Goal: Task Accomplishment & Management: Manage account settings

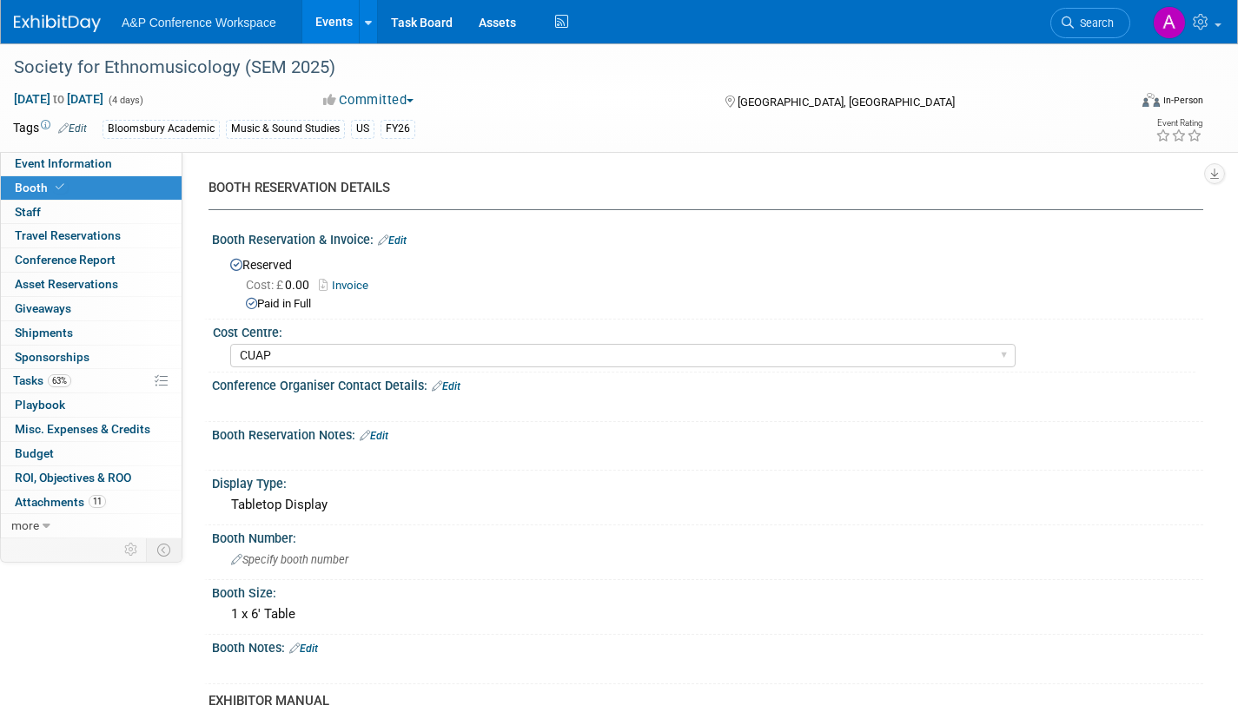
select select "CUAP"
click at [413, 19] on link "Task Board" at bounding box center [422, 21] width 88 height 43
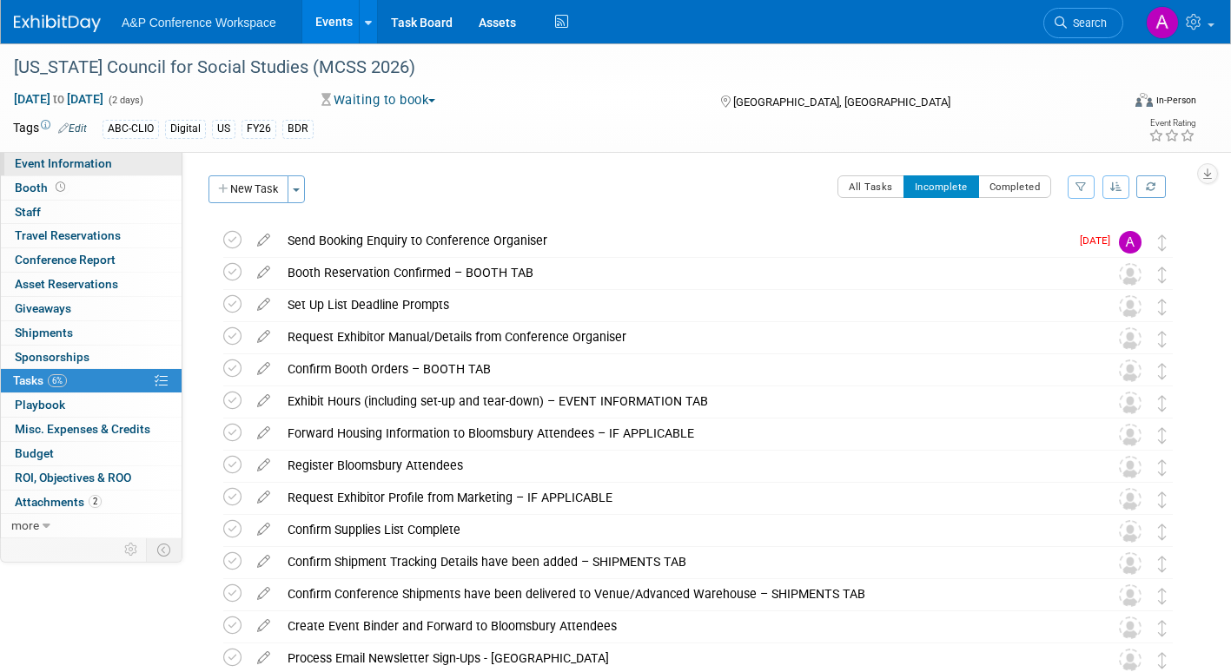
click at [83, 162] on span "Event Information" at bounding box center [63, 163] width 97 height 14
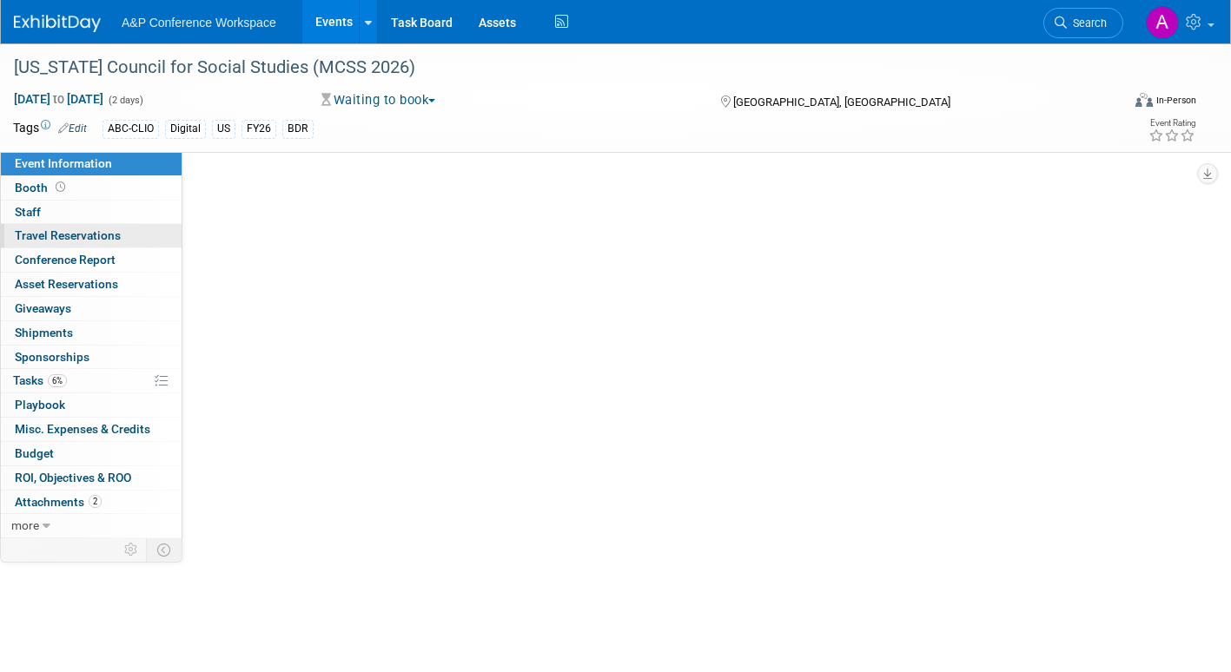
select select "Annual"
select select "Level 2"
select select "In-Person Booth"
select select "Schools"
select select "Bloomsbury Digital Resources"
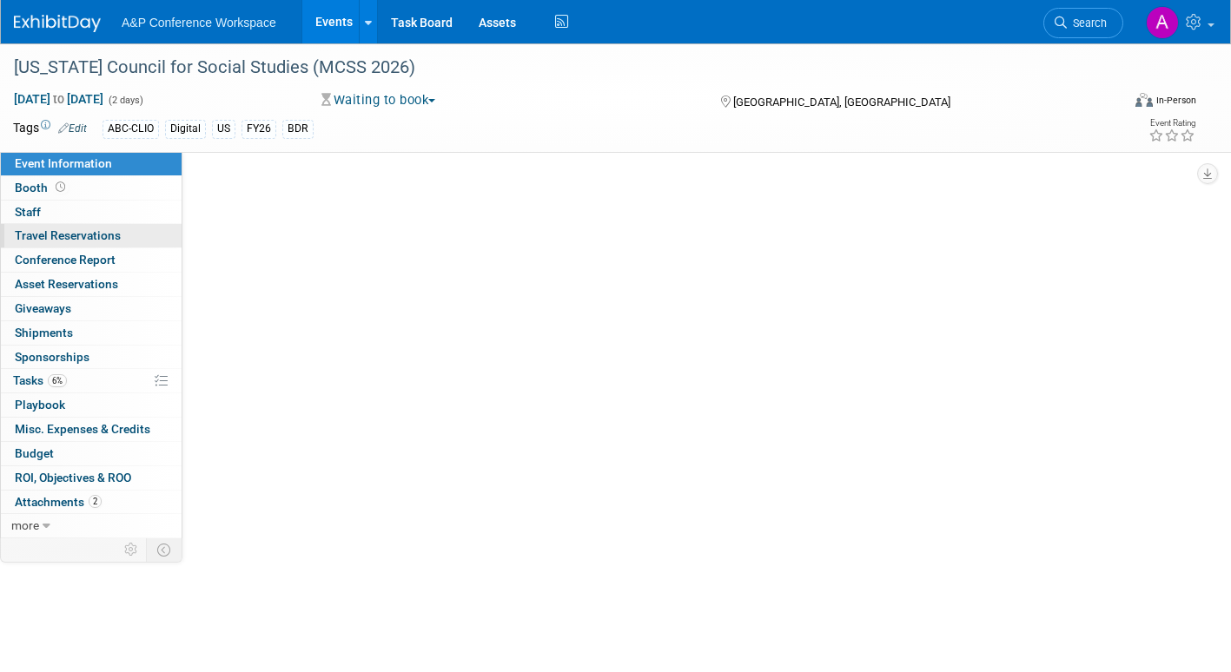
select select "[PERSON_NAME]"
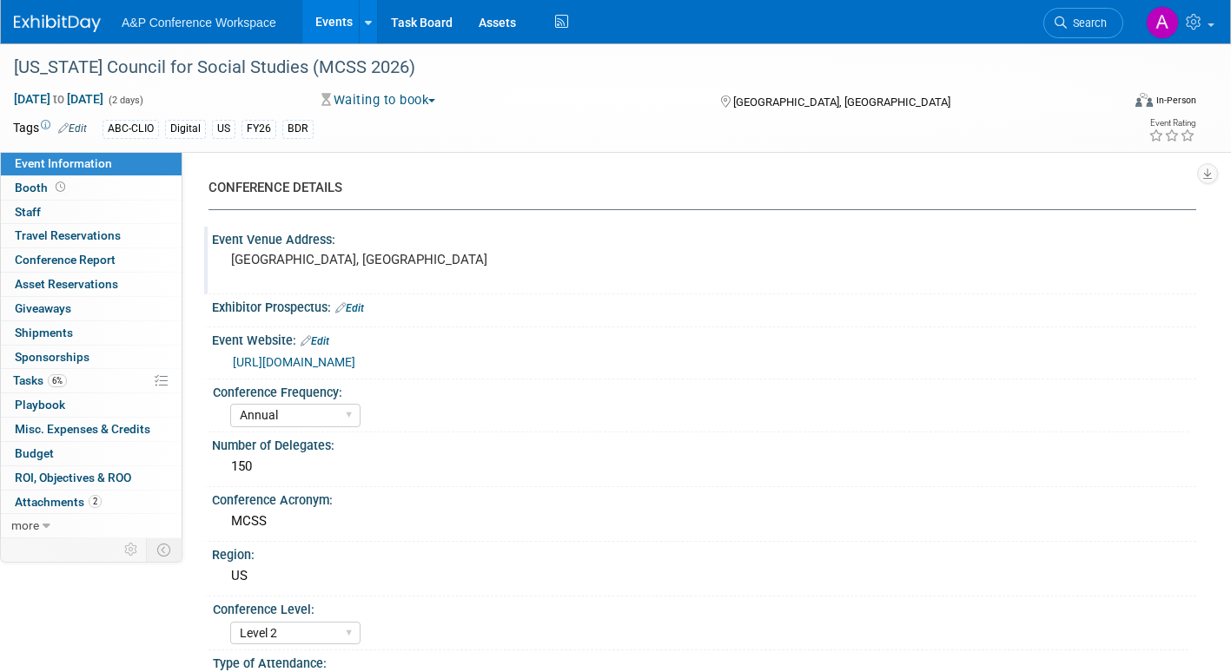
click at [350, 260] on pre "Stoney Creek, MI" at bounding box center [417, 260] width 372 height 16
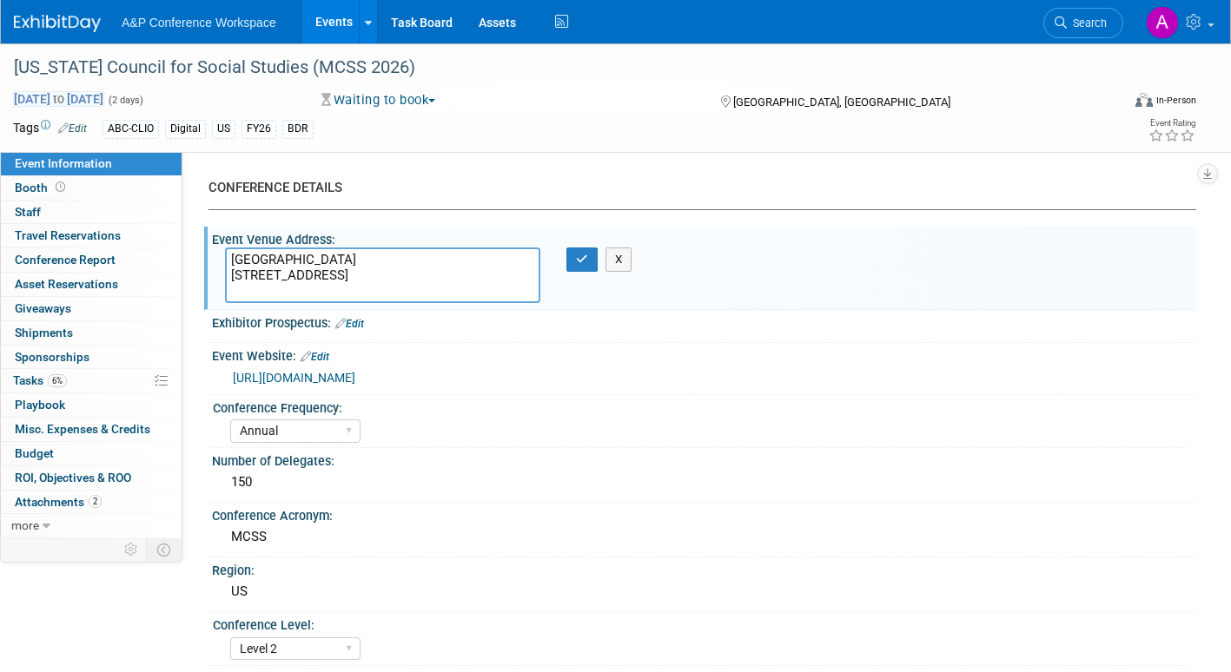
type textarea "Stoney Creek Hotel & Conference Center 2601 S. Providence Rd Columbia, MO 65203"
click at [104, 98] on span "Feb 21, 2026 to Feb 22, 2026" at bounding box center [58, 99] width 91 height 16
select select "1"
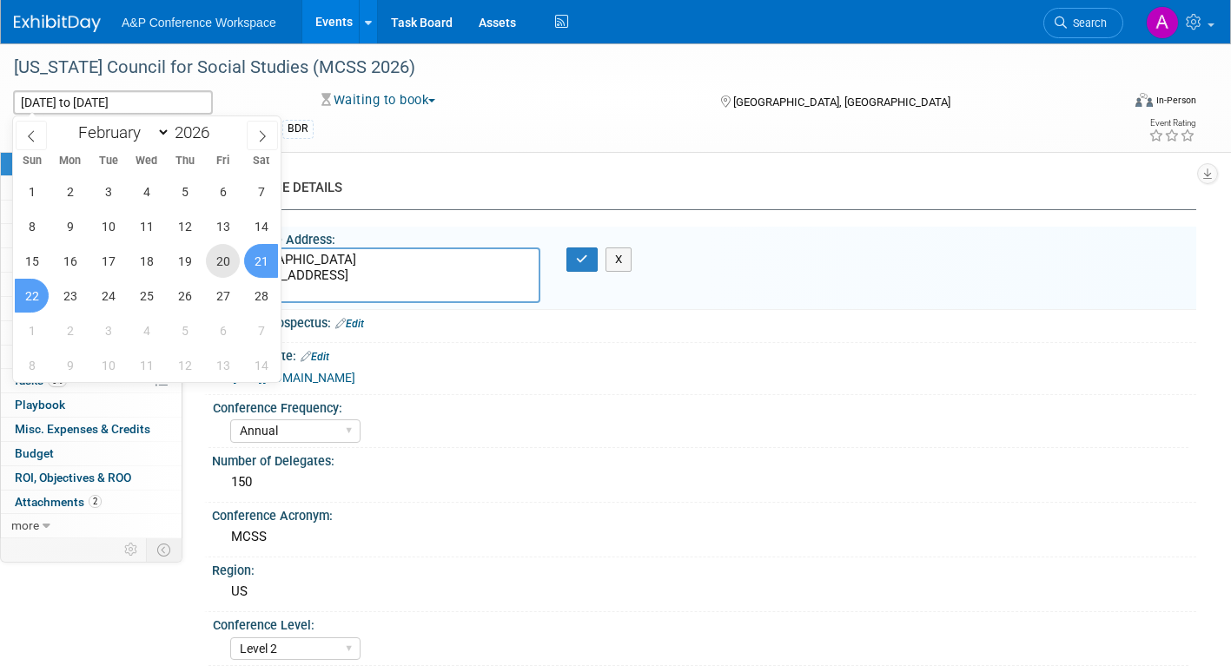
click at [223, 262] on span "20" at bounding box center [223, 261] width 34 height 34
type input "Feb 20, 2026"
click at [261, 262] on span "21" at bounding box center [261, 261] width 34 height 34
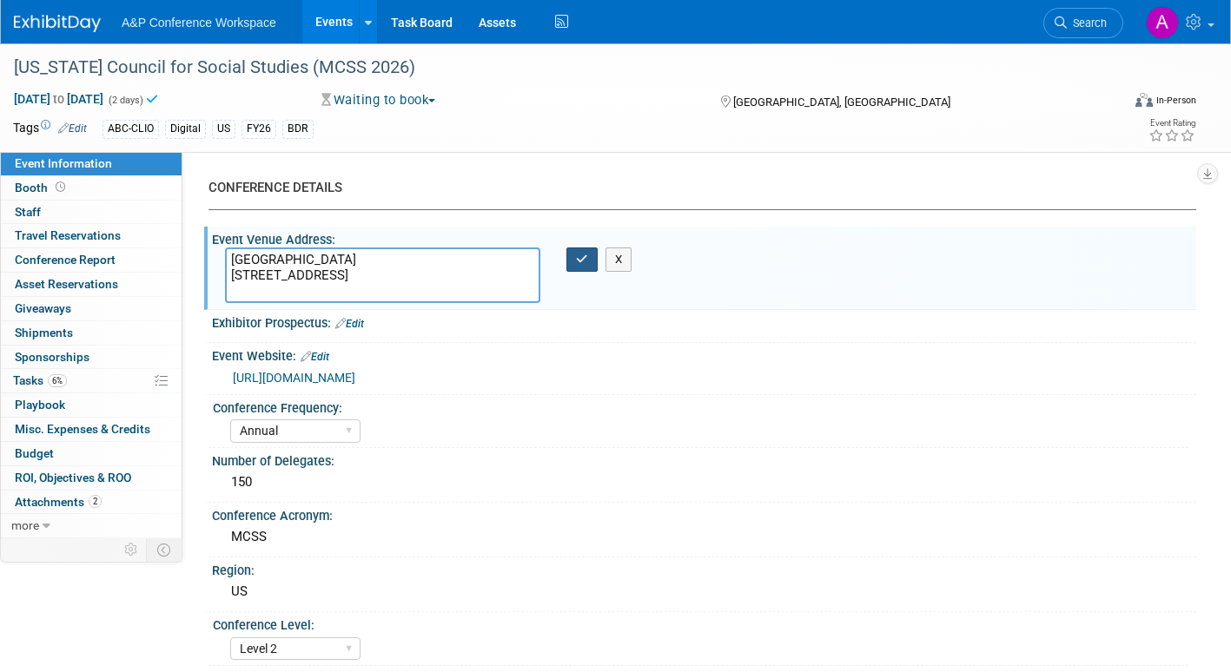
click at [590, 261] on button "button" at bounding box center [581, 260] width 31 height 24
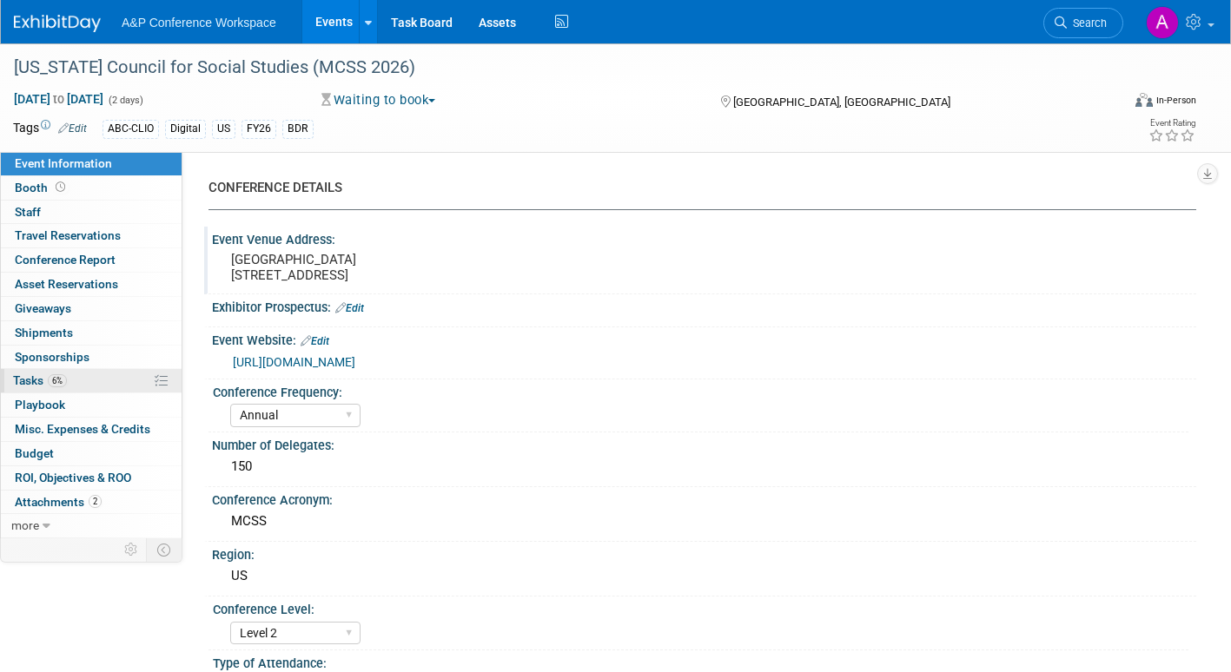
click at [29, 378] on span "Tasks 6%" at bounding box center [40, 380] width 54 height 14
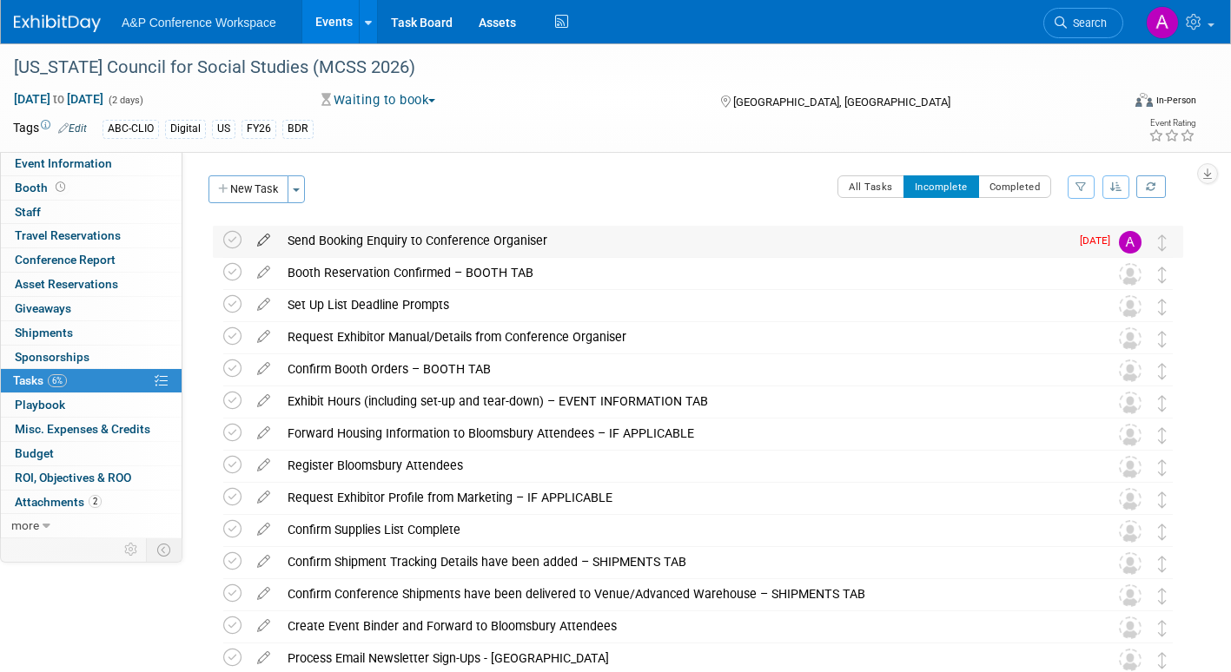
click at [264, 234] on icon at bounding box center [263, 237] width 30 height 22
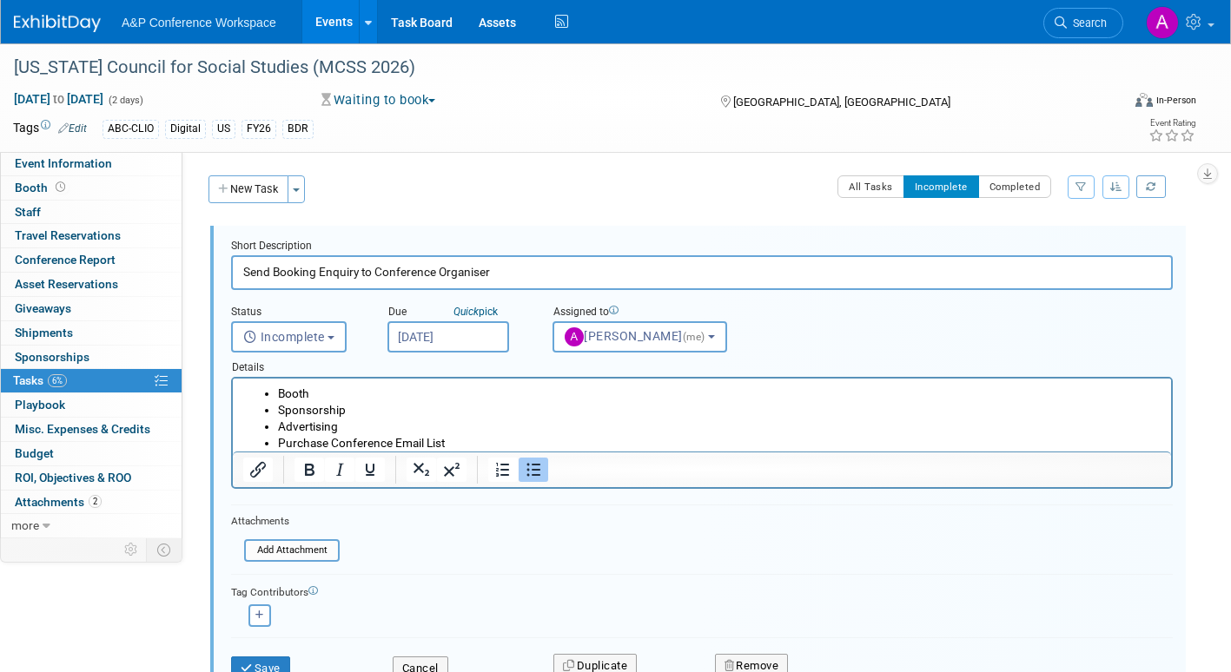
click at [495, 338] on input "Sep 16, 2025" at bounding box center [448, 336] width 122 height 31
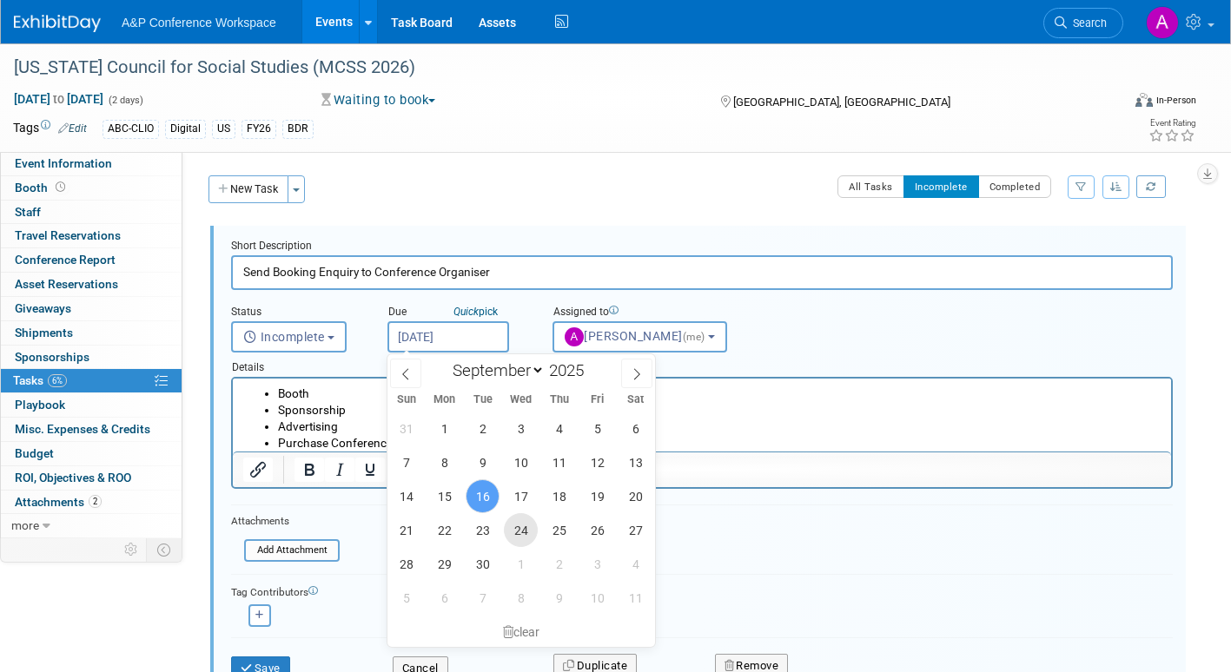
click at [534, 521] on span "24" at bounding box center [521, 530] width 34 height 34
type input "Sep 24, 2025"
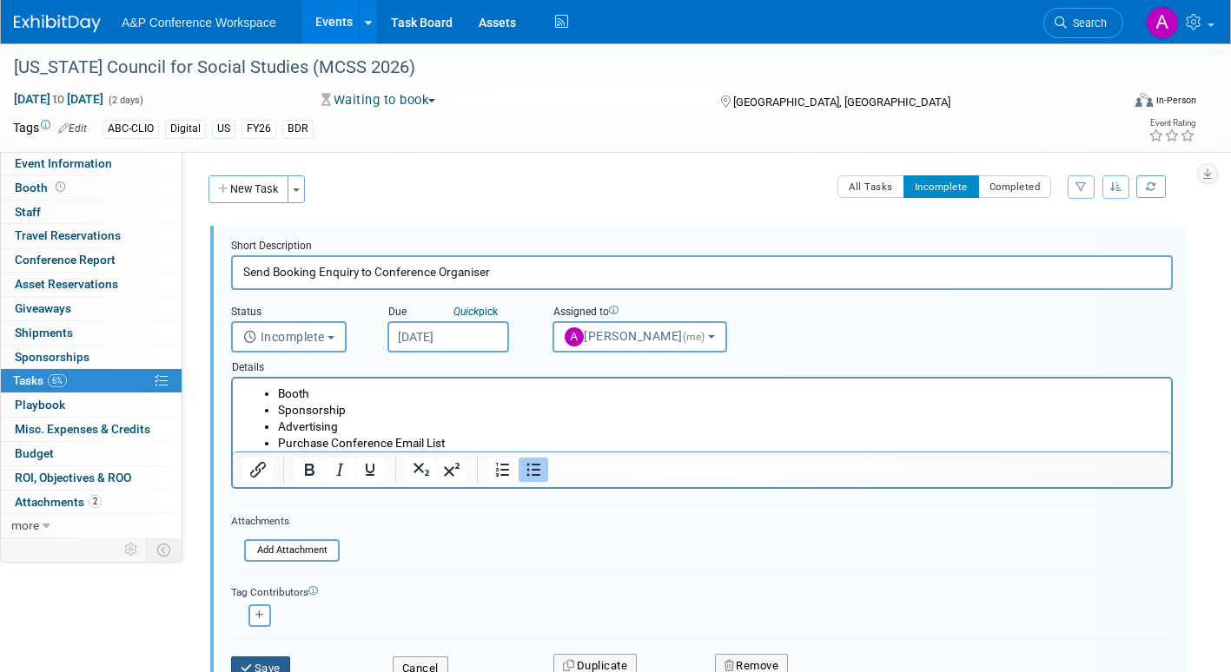
drag, startPoint x: 268, startPoint y: 664, endPoint x: 300, endPoint y: 657, distance: 33.1
click at [268, 665] on button "Save" at bounding box center [260, 669] width 59 height 24
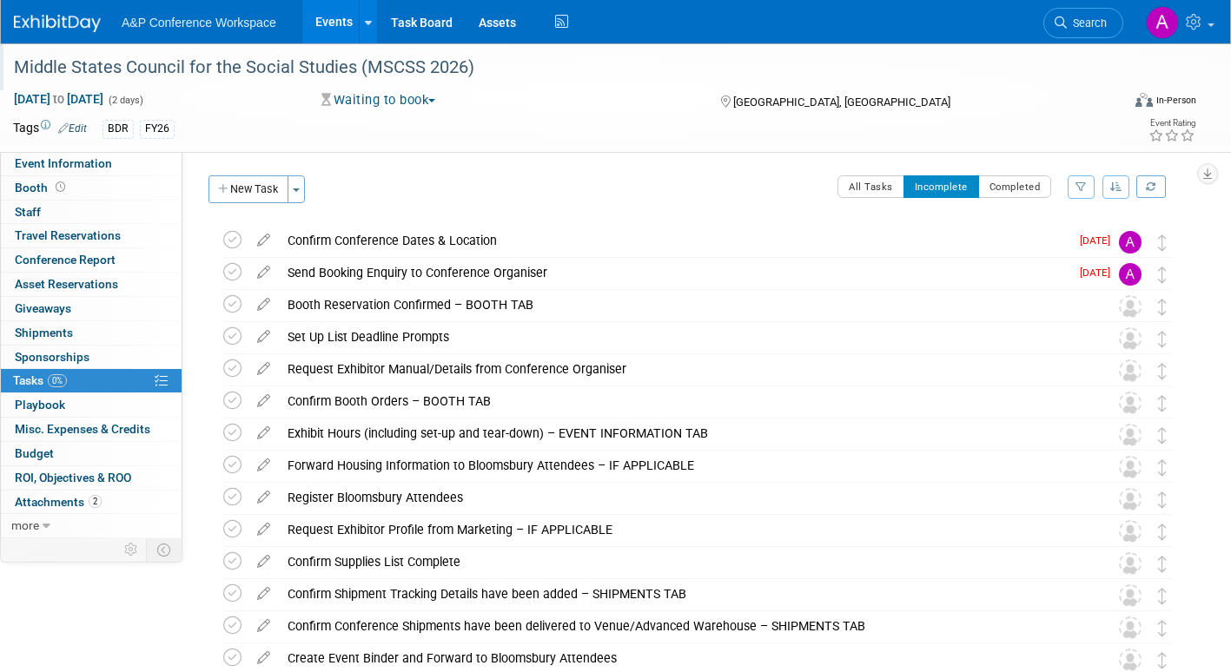
click at [246, 76] on div "Middle States Council for the Social Studies (MSCSS 2026)" at bounding box center [551, 67] width 1087 height 31
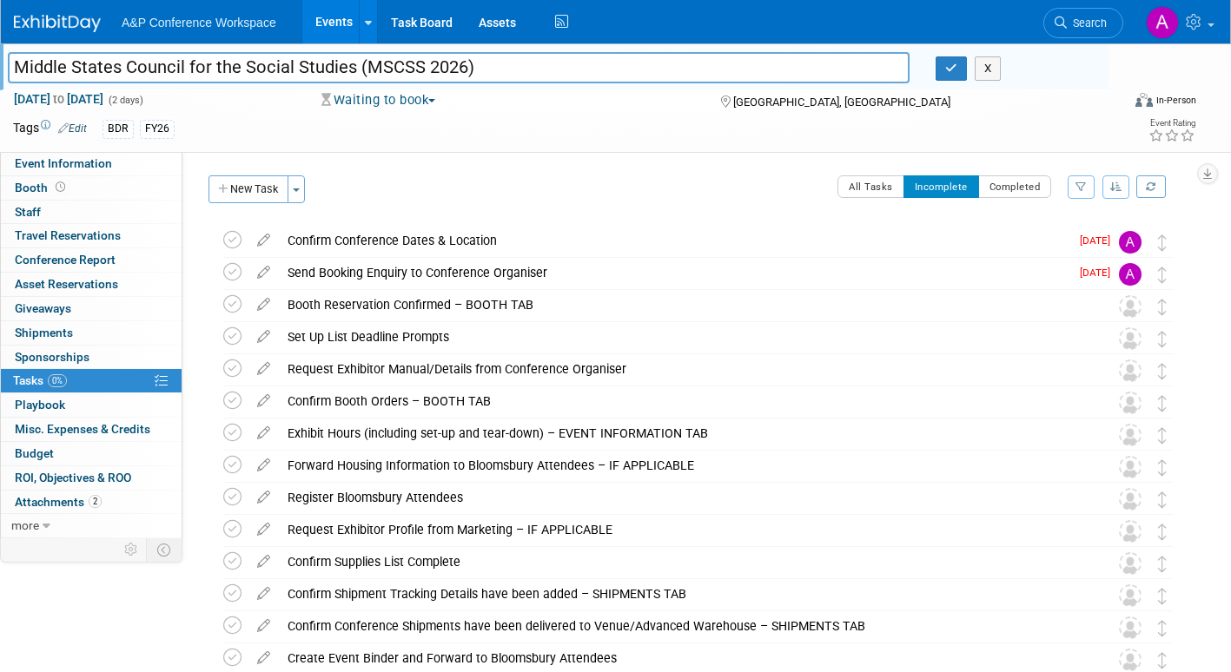
drag, startPoint x: 477, startPoint y: 66, endPoint x: -27, endPoint y: 70, distance: 503.8
click at [0, 70] on html "A&P Conference Workspace Events Add Event Bulk Upload Events Shareable Event Bo…" at bounding box center [615, 336] width 1231 height 672
click at [230, 238] on icon at bounding box center [232, 240] width 18 height 18
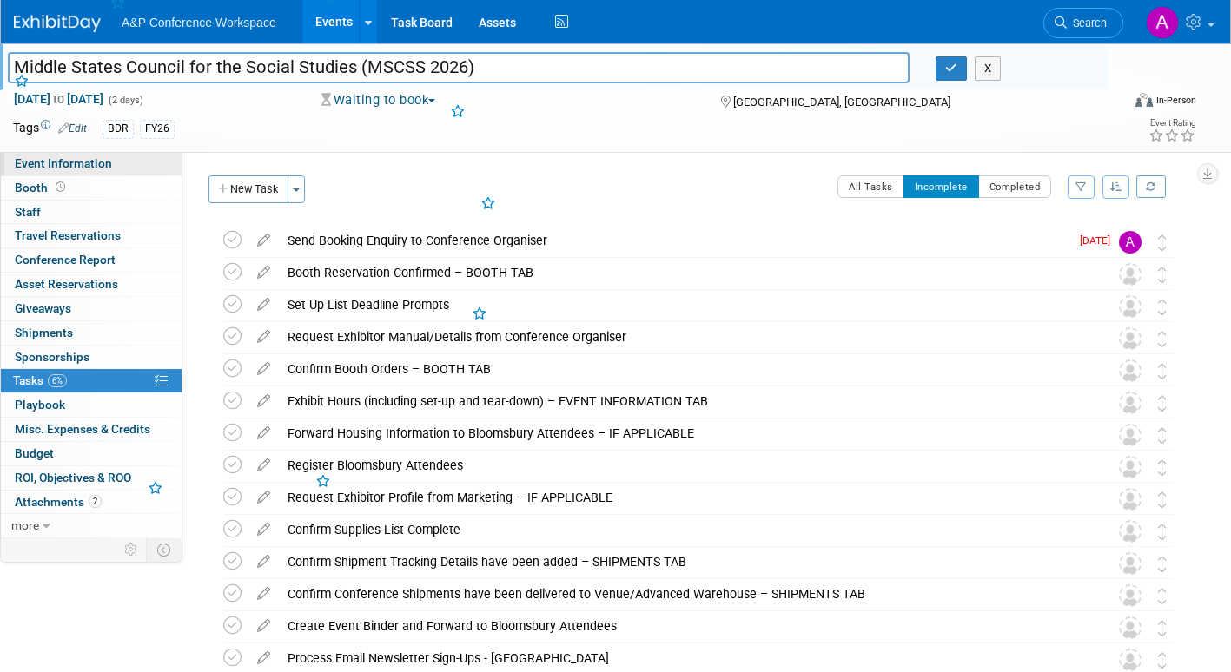
click at [69, 166] on span "Event Information" at bounding box center [63, 163] width 97 height 14
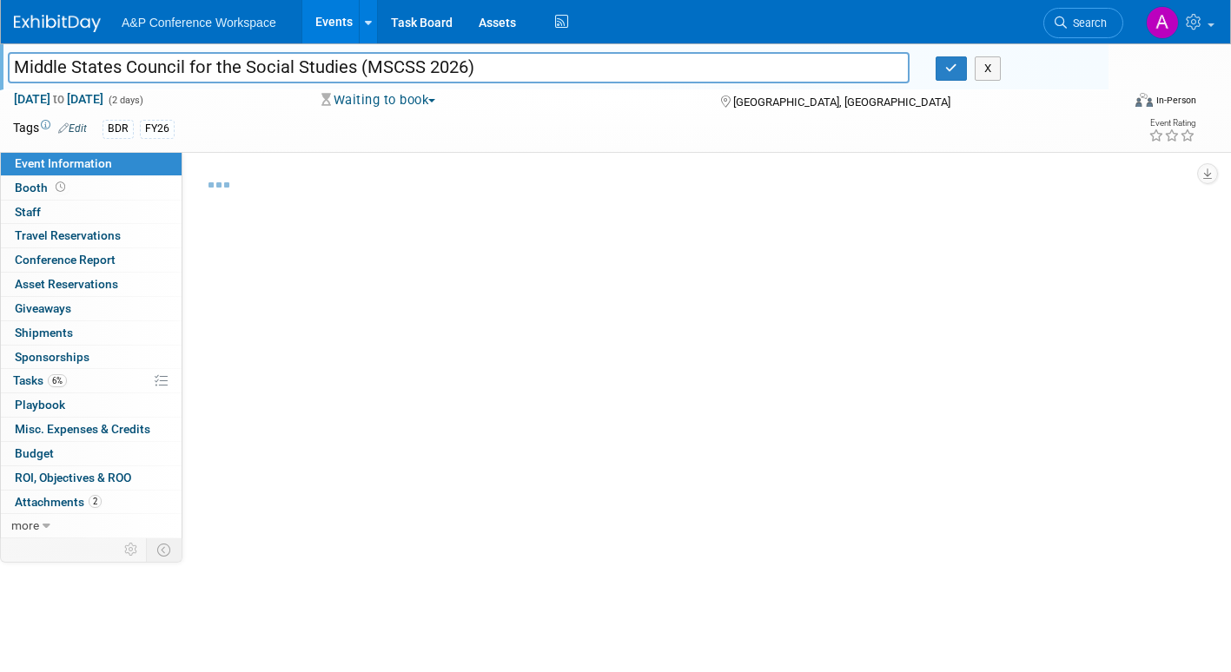
select select "Annual"
select select "Level 2"
select select "In-Person Booth"
select select "Schools"
select select "Bloomsbury Digital Resources"
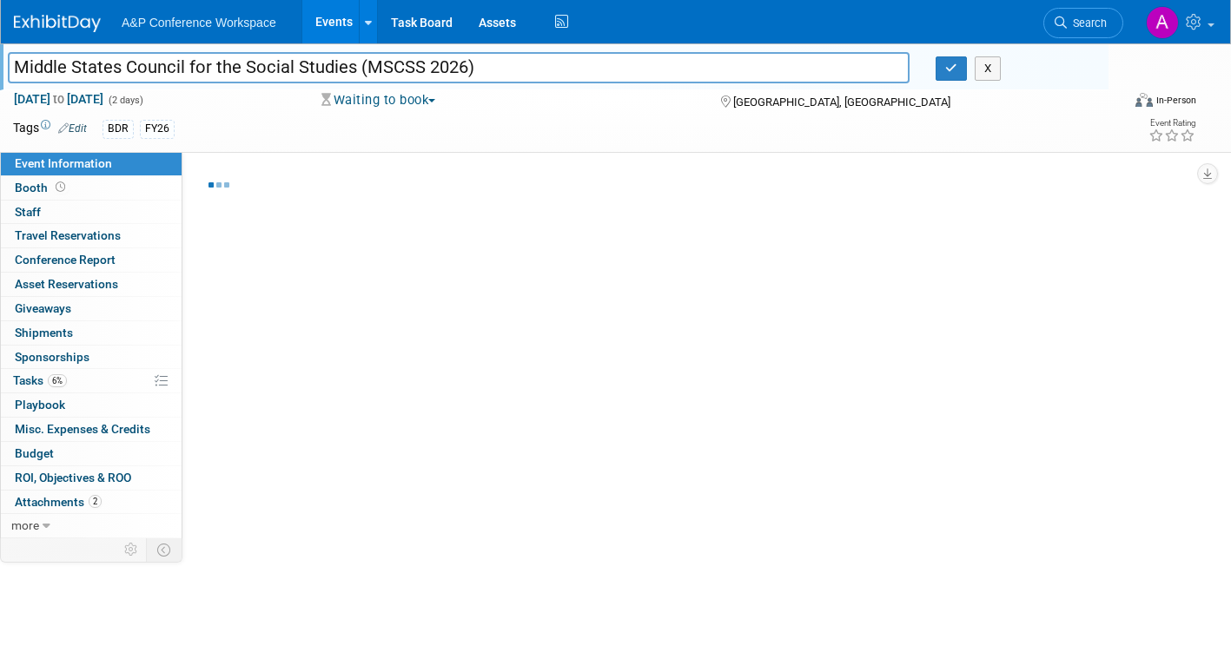
select select "[PERSON_NAME]"
select select "BDR Product Awareness and Trial Generation​"
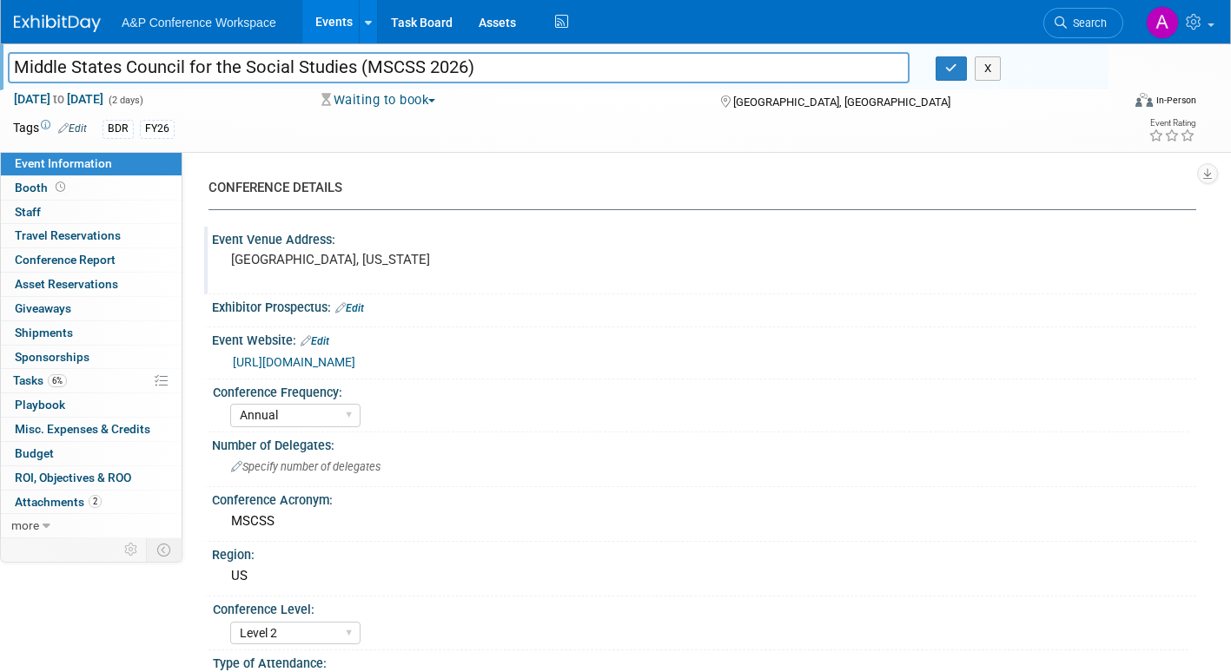
click at [320, 266] on pre "Newark, Delaware" at bounding box center [417, 260] width 372 height 16
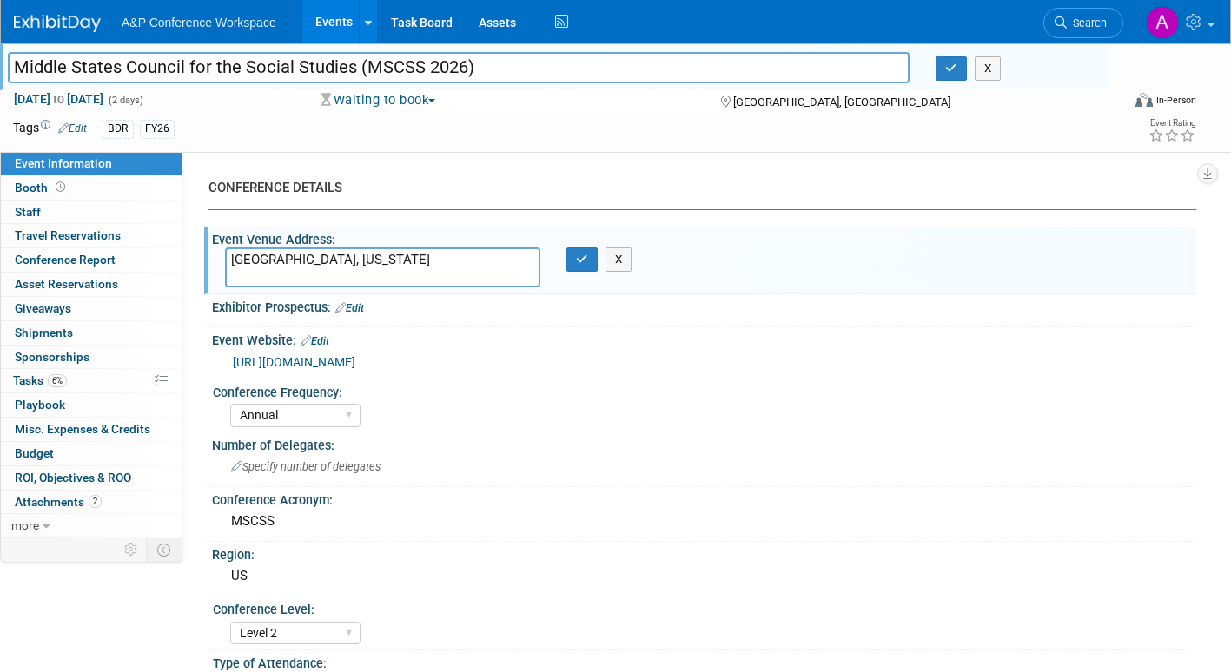
click at [228, 260] on textarea "Newark, Delaware" at bounding box center [382, 268] width 315 height 40
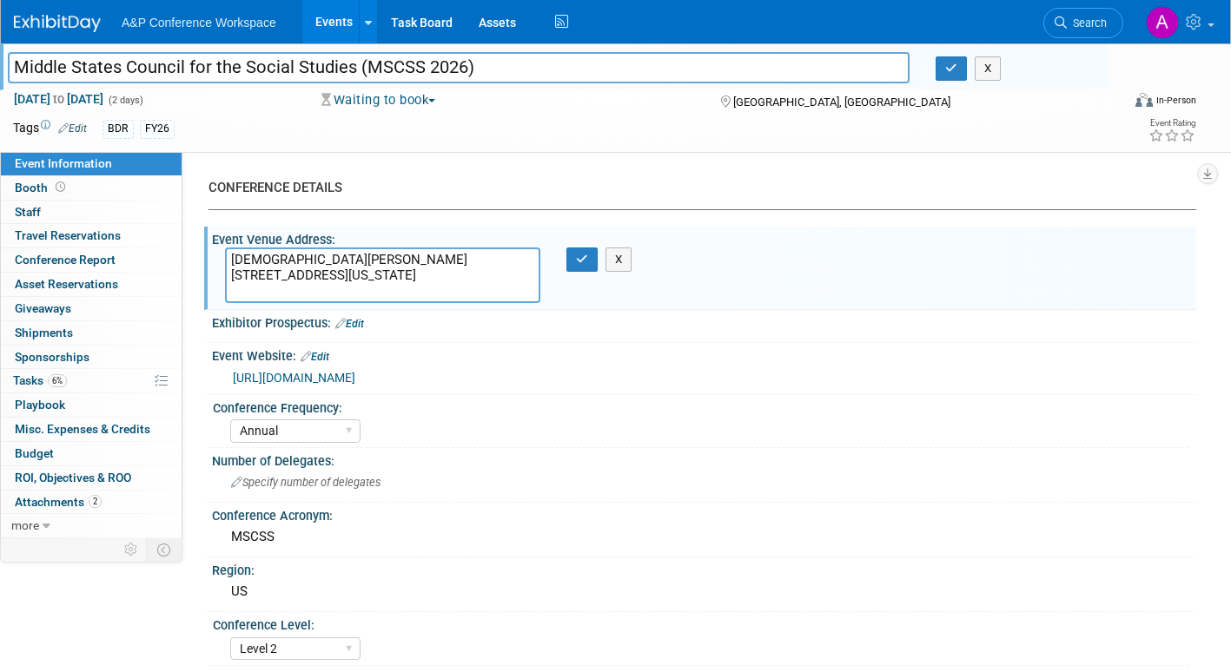
click at [346, 293] on textarea "Christiana Hilton 100 Continental Dr. Newark, Delaware" at bounding box center [382, 276] width 315 height 56
type textarea "Christiana Hilton 100 Continental Dr. Newark, DE 19713-4301"
click at [585, 260] on icon "button" at bounding box center [582, 259] width 12 height 11
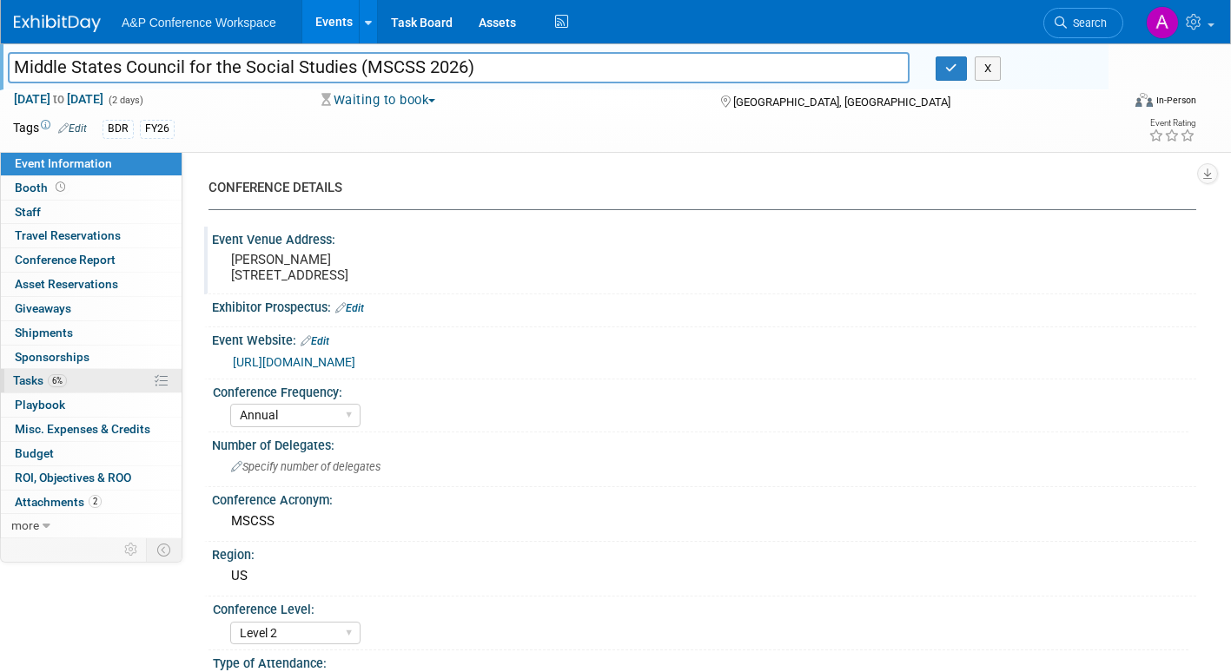
click at [30, 377] on span "Tasks 6%" at bounding box center [40, 380] width 54 height 14
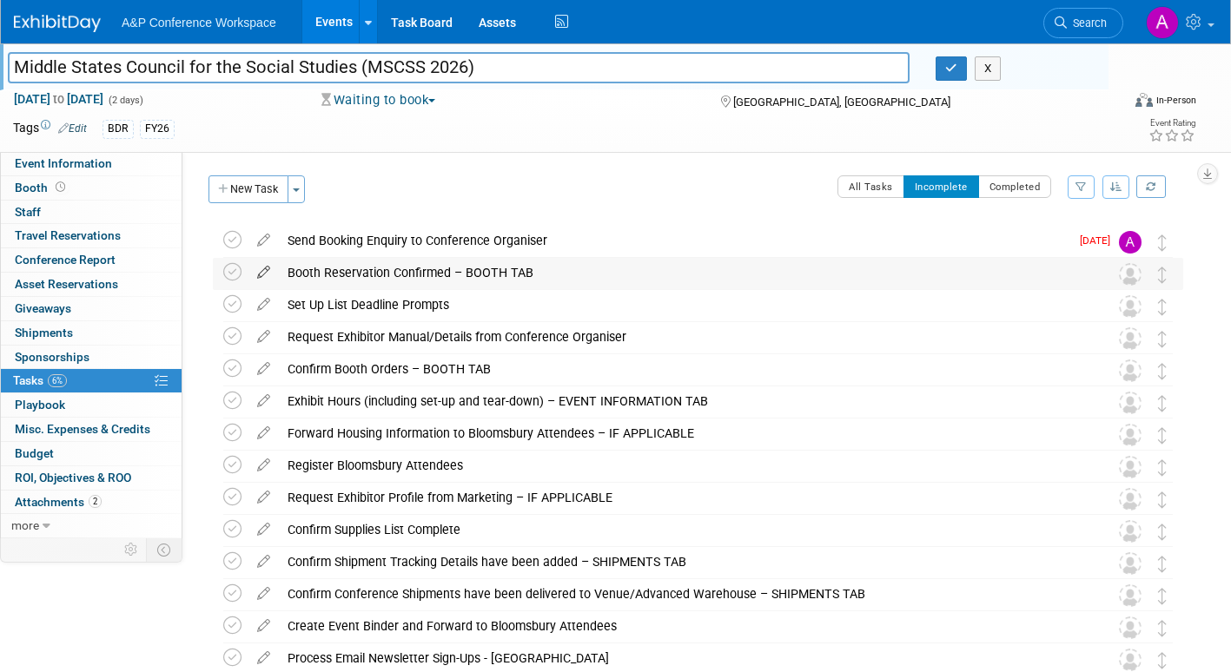
click at [265, 268] on icon at bounding box center [263, 269] width 30 height 22
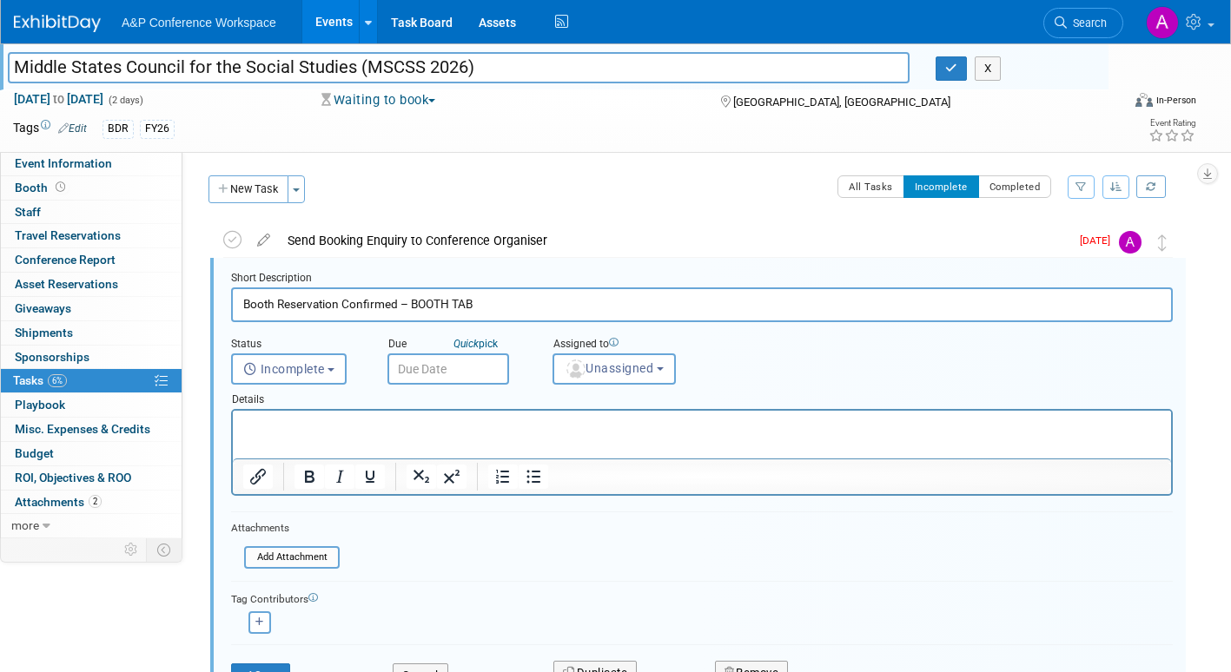
scroll to position [3, 0]
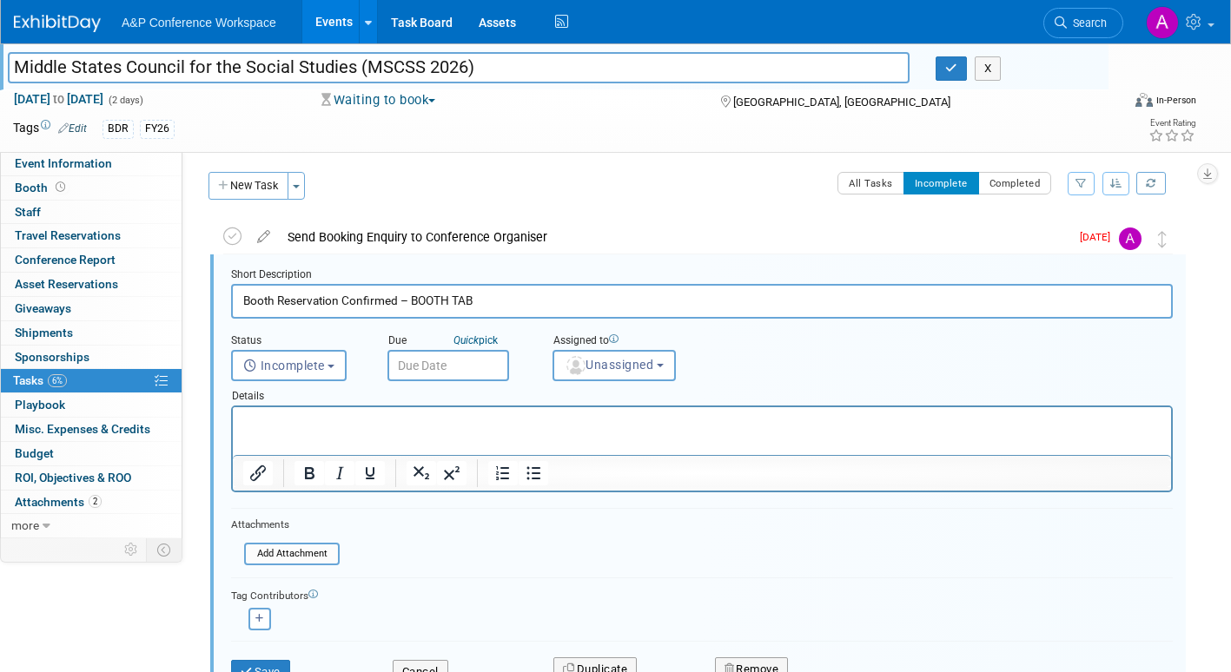
click at [489, 362] on input "text" at bounding box center [448, 365] width 122 height 31
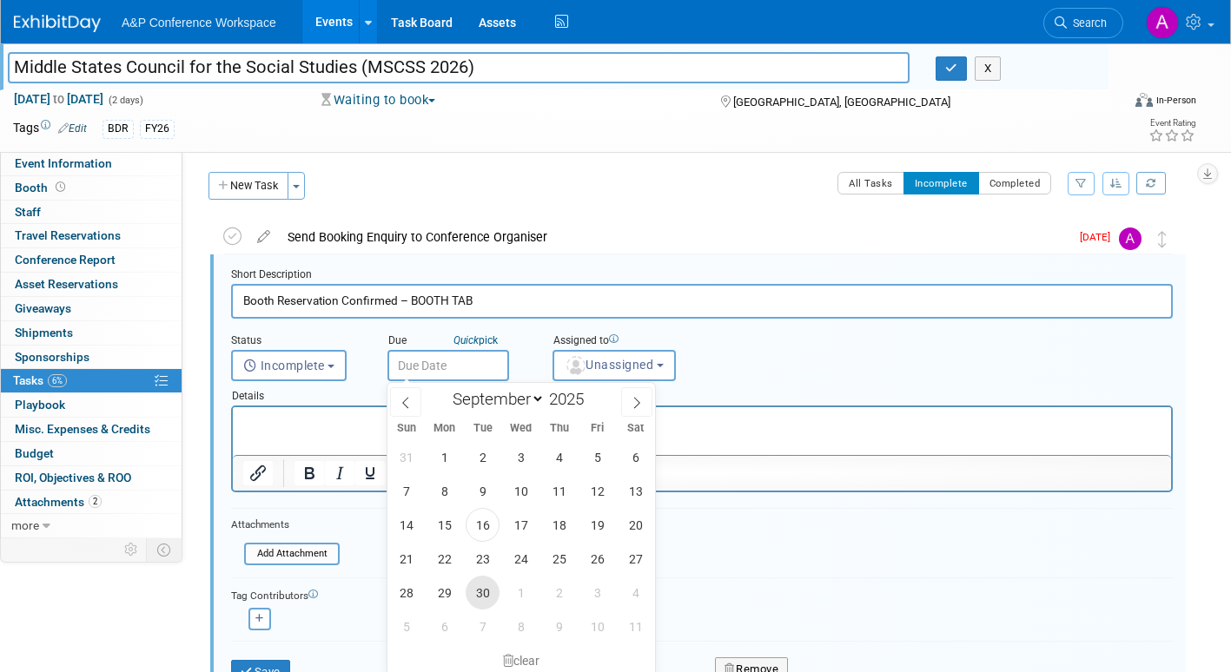
click at [483, 587] on span "30" at bounding box center [483, 593] width 34 height 34
type input "Sep 30, 2025"
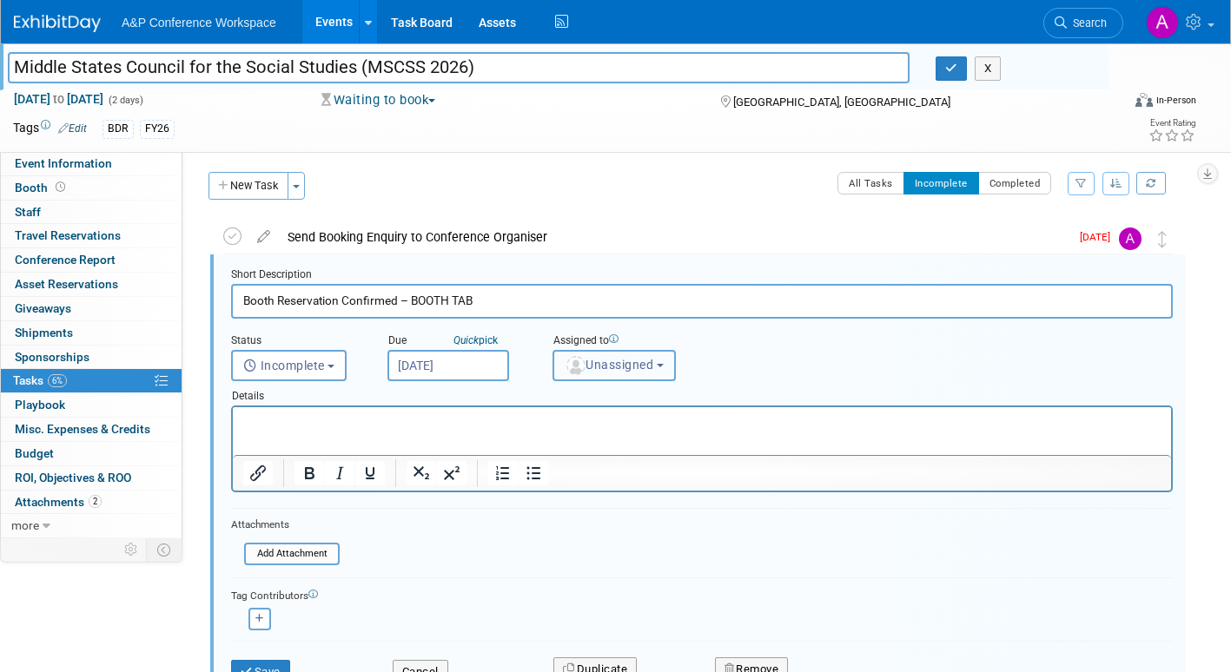
click at [610, 376] on button "Unassigned" at bounding box center [613, 365] width 123 height 31
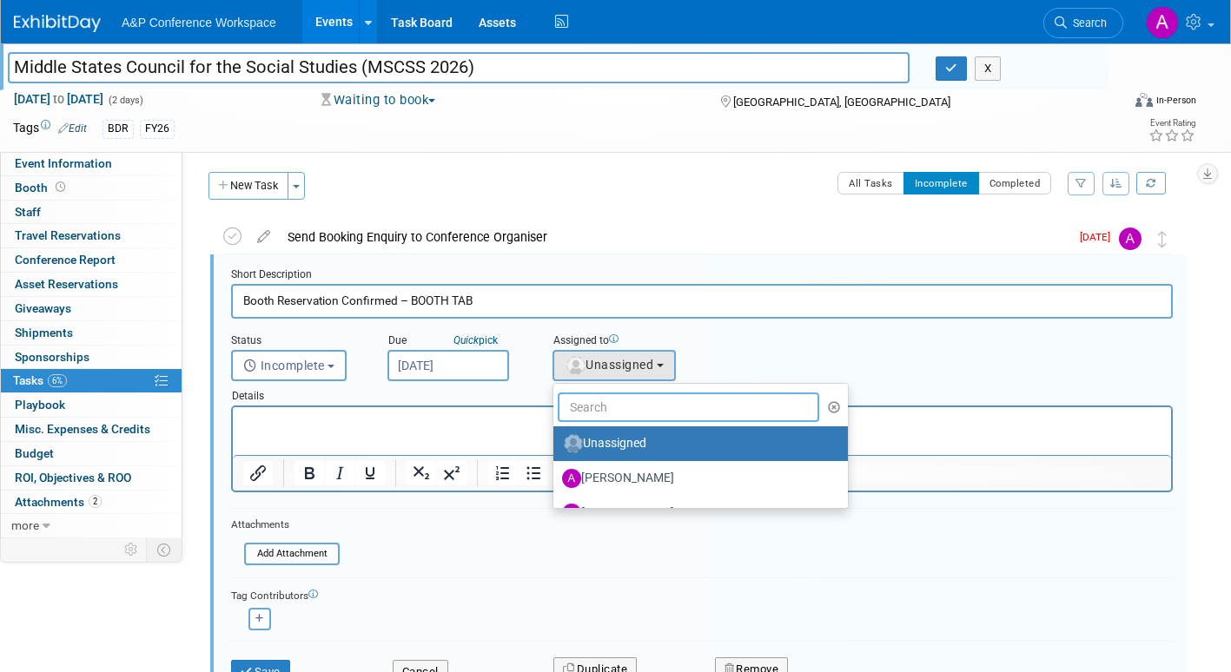
click at [609, 419] on input "text" at bounding box center [688, 408] width 261 height 30
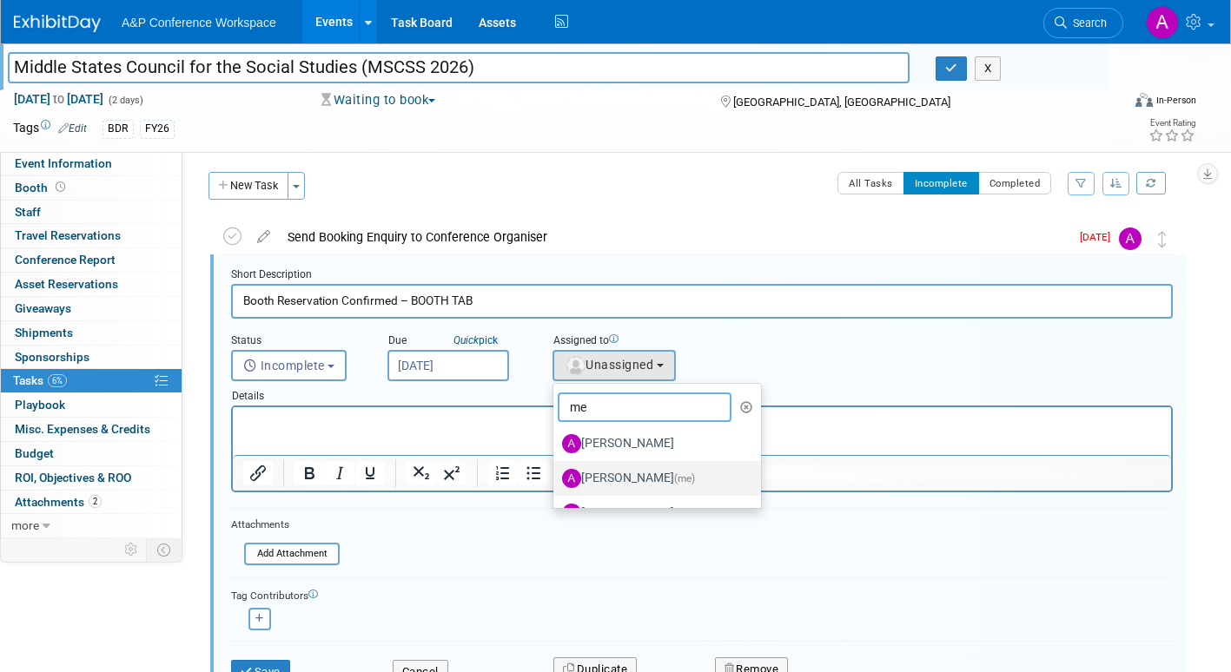
type input "me"
click at [629, 478] on label "Amanda Oney (me)" at bounding box center [653, 479] width 182 height 28
click at [556, 478] on input "Amanda Oney (me)" at bounding box center [550, 476] width 11 height 11
select select "3fc68575-f872-4db6-8d2a-11755123f12c"
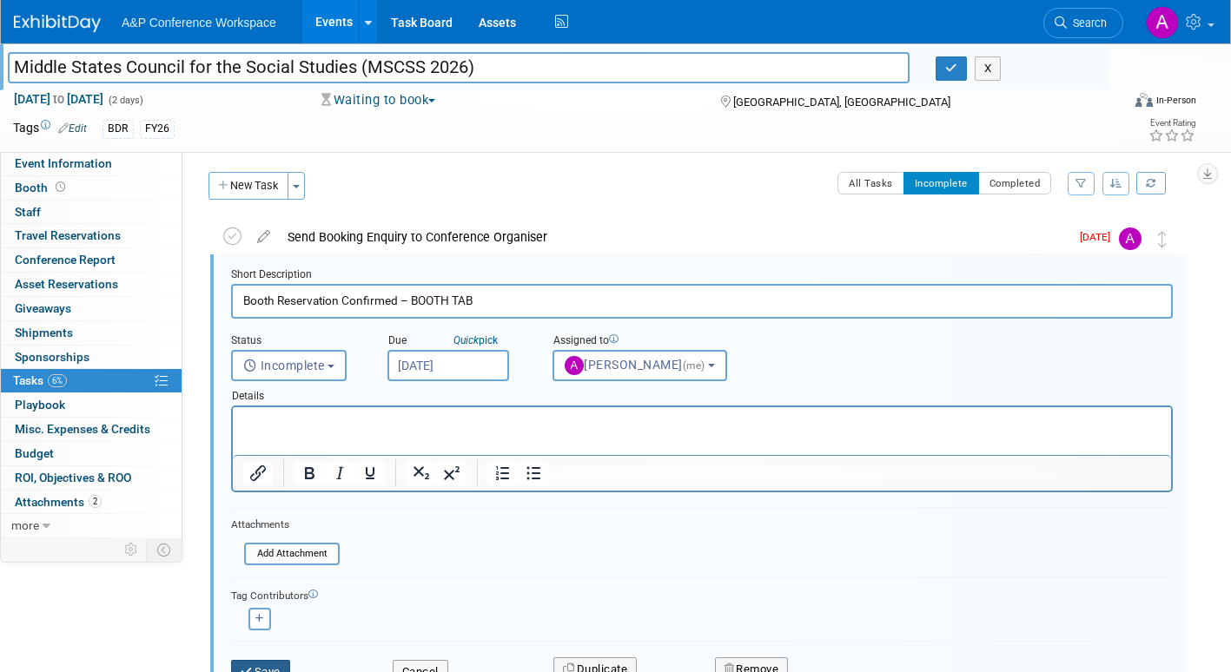
click at [258, 666] on button "Save" at bounding box center [260, 672] width 59 height 24
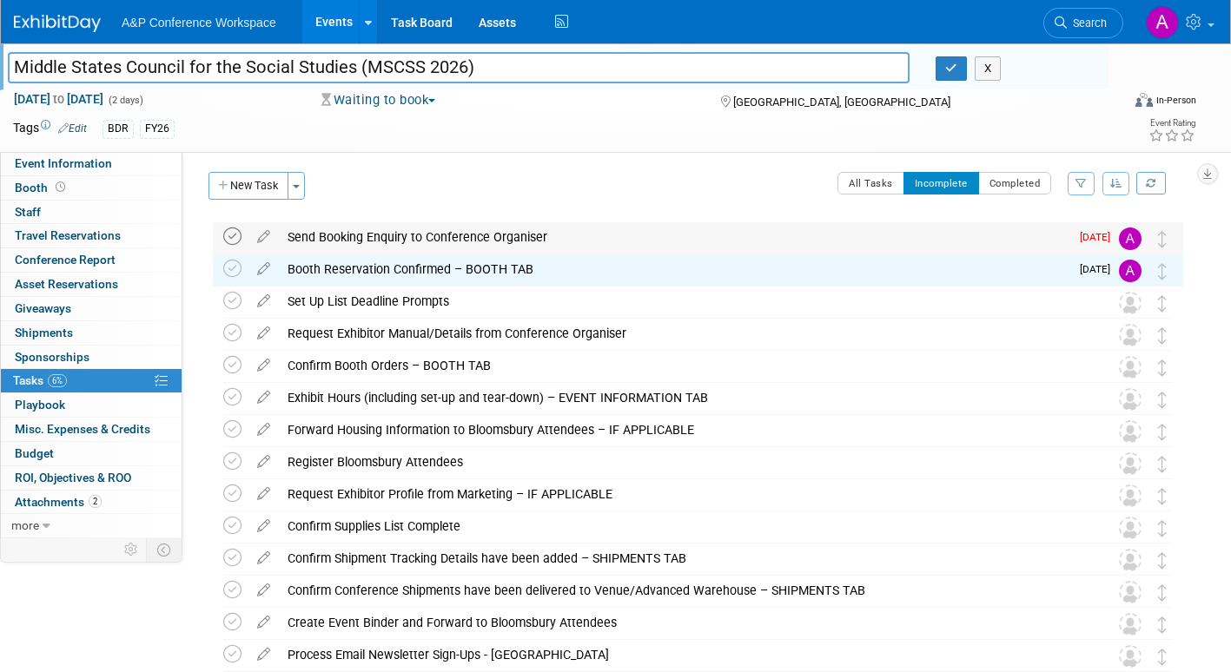
click at [224, 232] on icon at bounding box center [232, 237] width 18 height 18
